Goal: Task Accomplishment & Management: Use online tool/utility

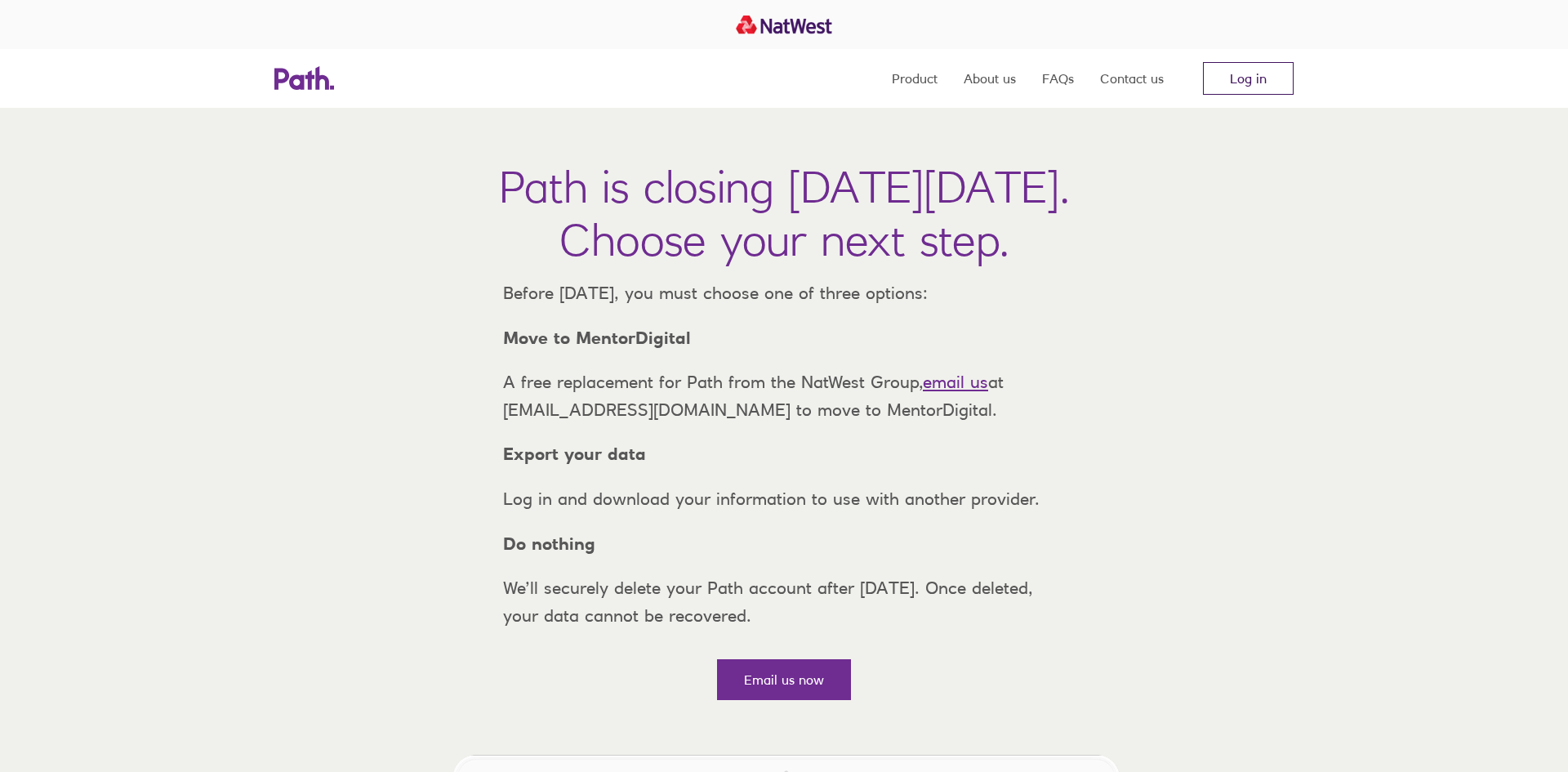
click at [1249, 76] on link "Log in" at bounding box center [1248, 79] width 90 height 33
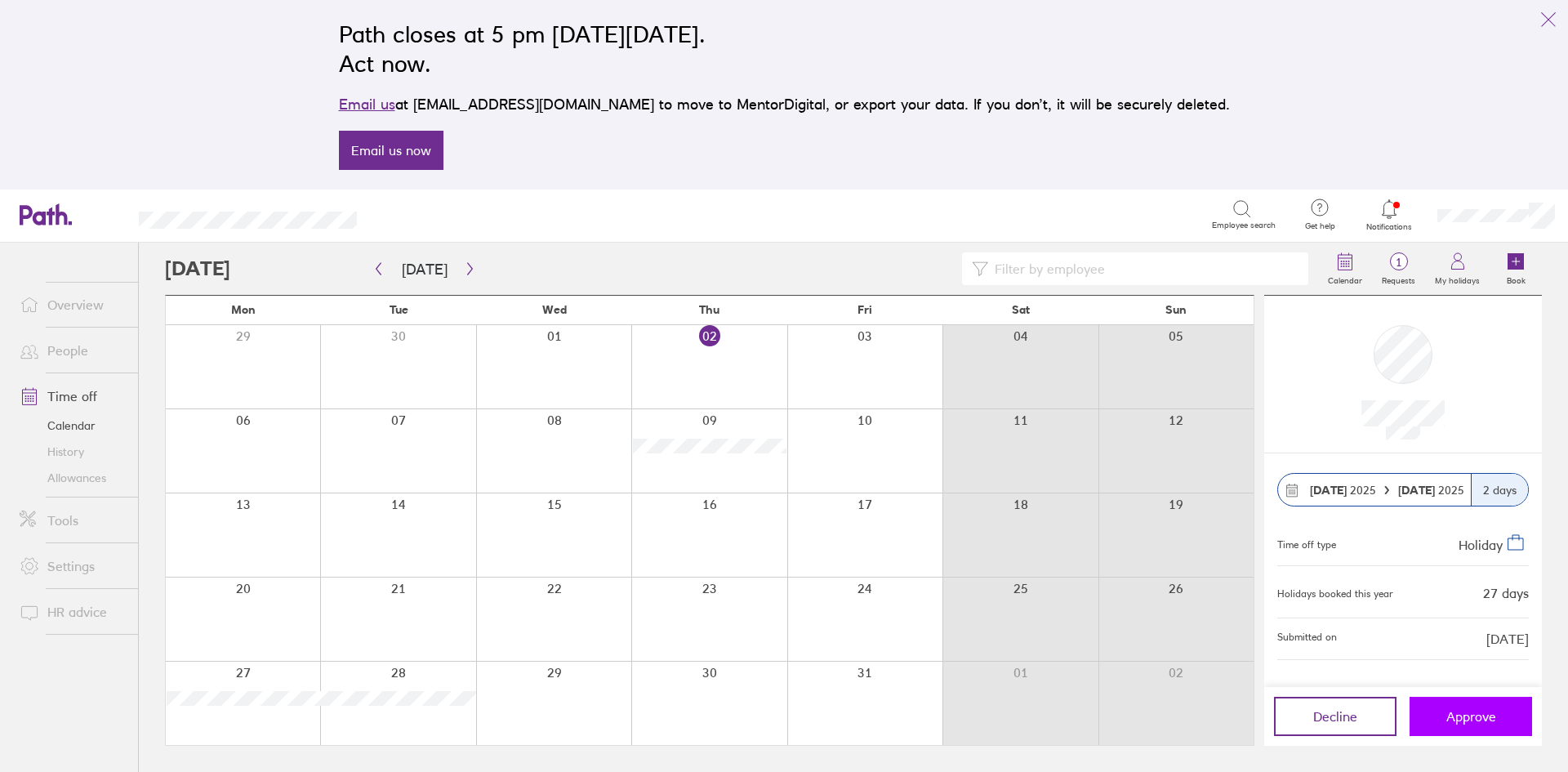
click at [1465, 711] on span "Approve" at bounding box center [1471, 716] width 50 height 15
